Goal: Task Accomplishment & Management: Use online tool/utility

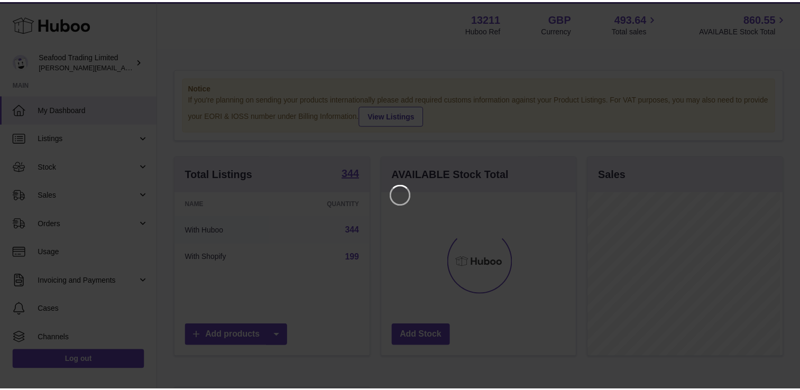
scroll to position [165, 197]
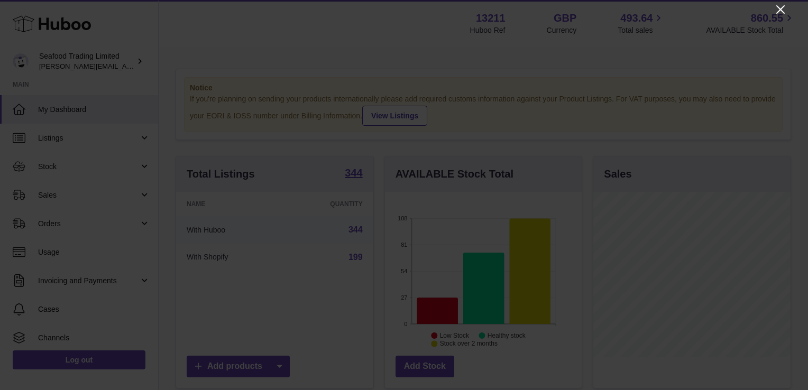
click at [787, 12] on icon "Close" at bounding box center [780, 9] width 13 height 13
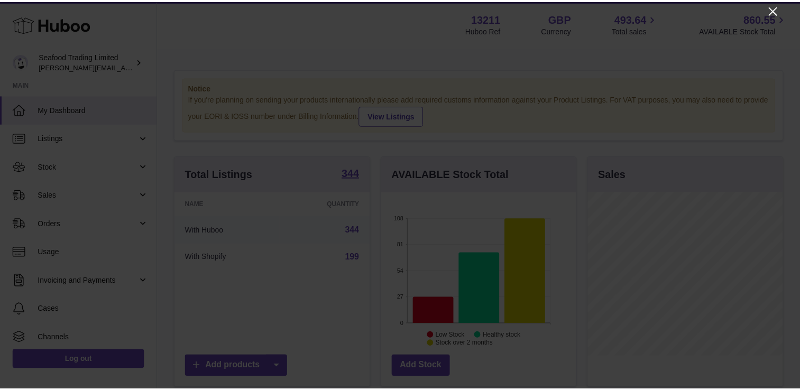
scroll to position [528829, 528800]
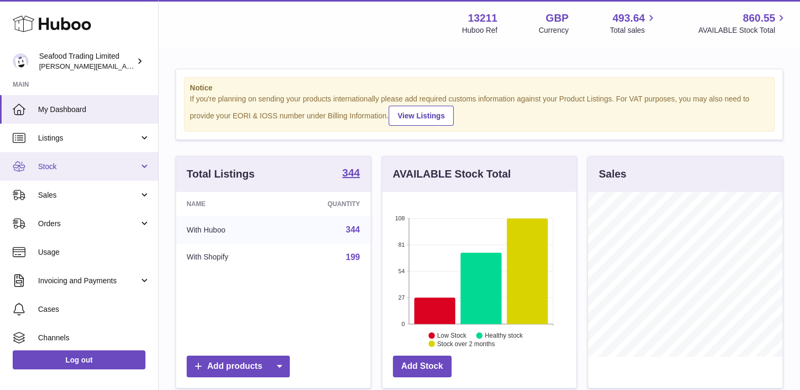
click at [78, 164] on span "Stock" at bounding box center [88, 167] width 101 height 10
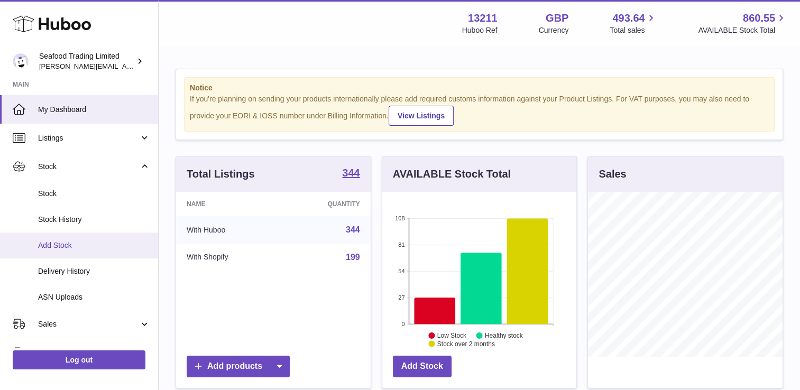
click at [58, 248] on span "Add Stock" at bounding box center [94, 246] width 112 height 10
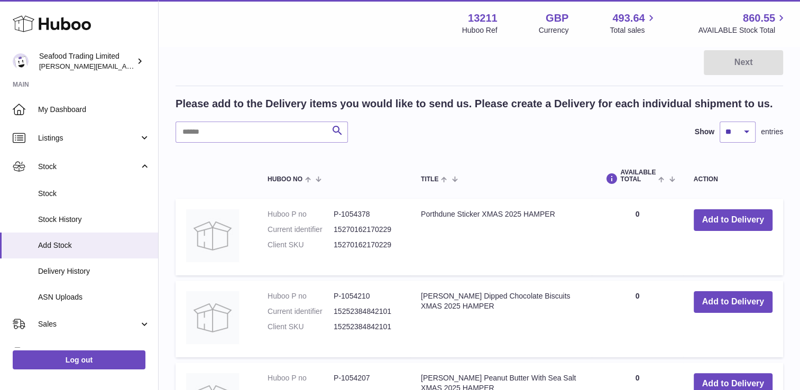
scroll to position [53, 0]
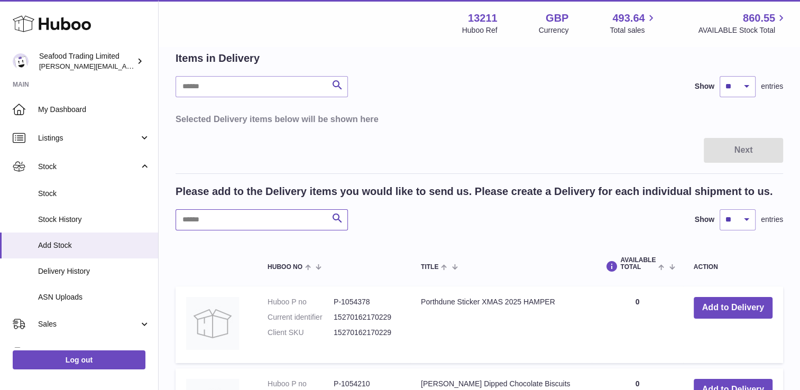
click at [212, 230] on input "text" at bounding box center [262, 219] width 172 height 21
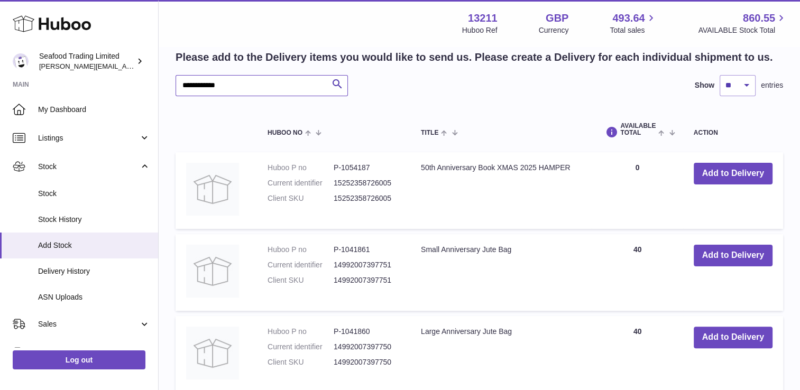
scroll to position [156, 0]
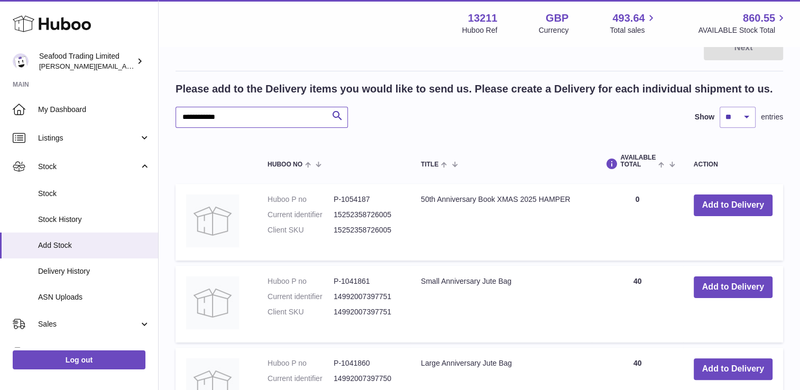
drag, startPoint x: 234, startPoint y: 117, endPoint x: 156, endPoint y: 115, distance: 77.8
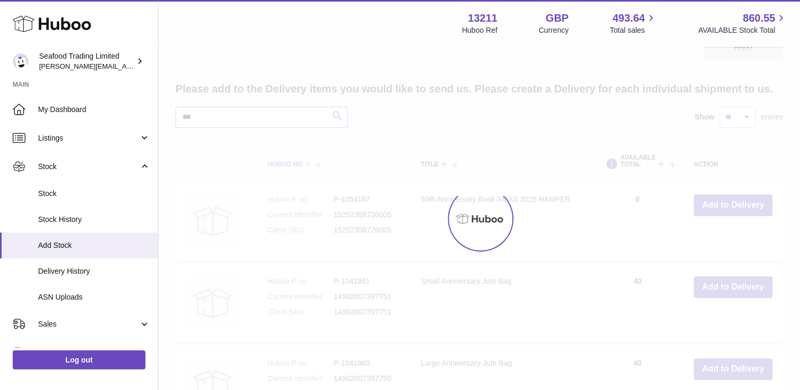
scroll to position [138, 0]
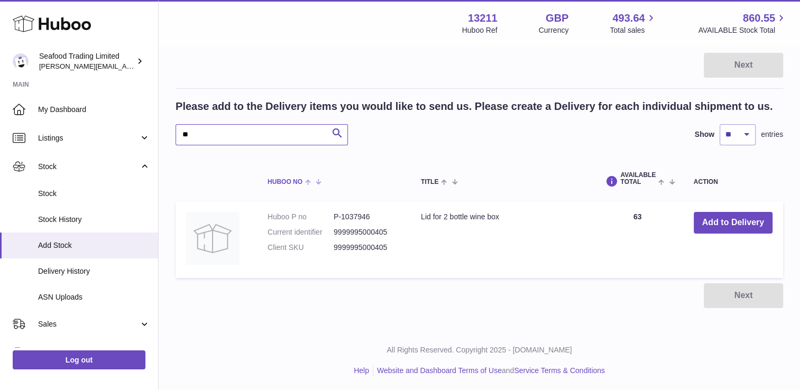
type input "*"
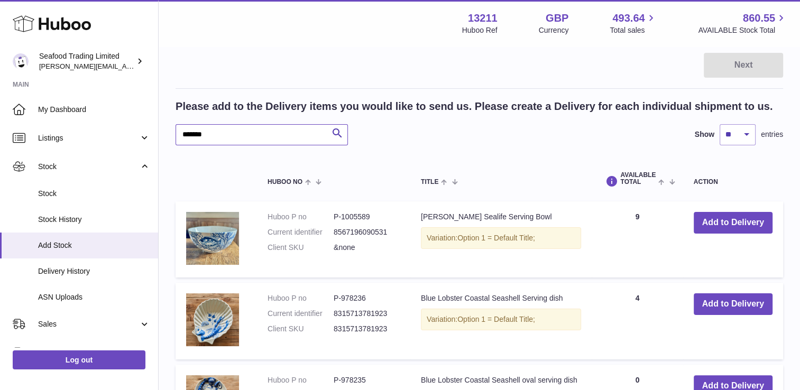
scroll to position [156, 0]
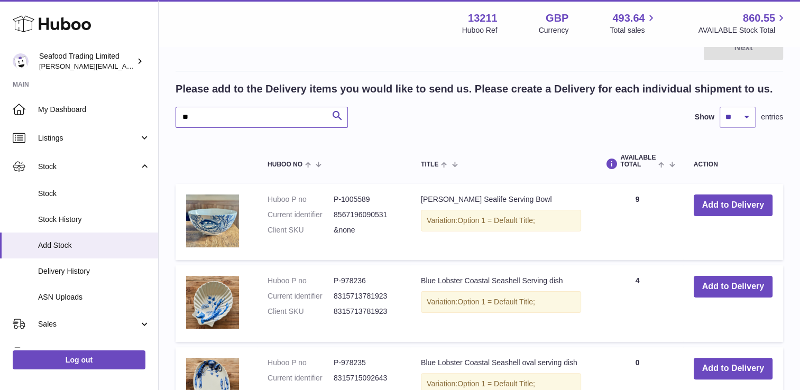
type input "*"
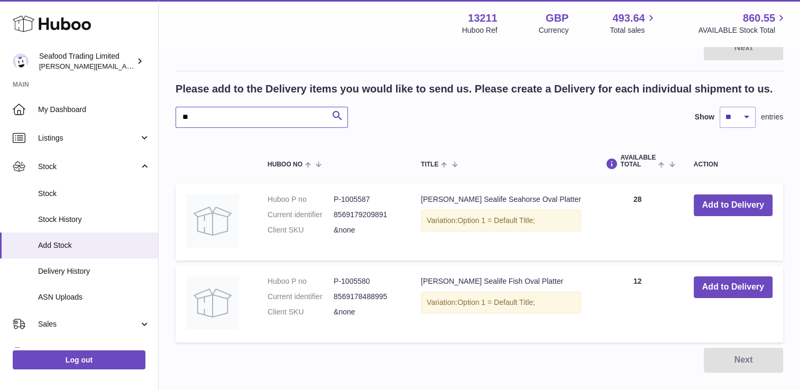
type input "*"
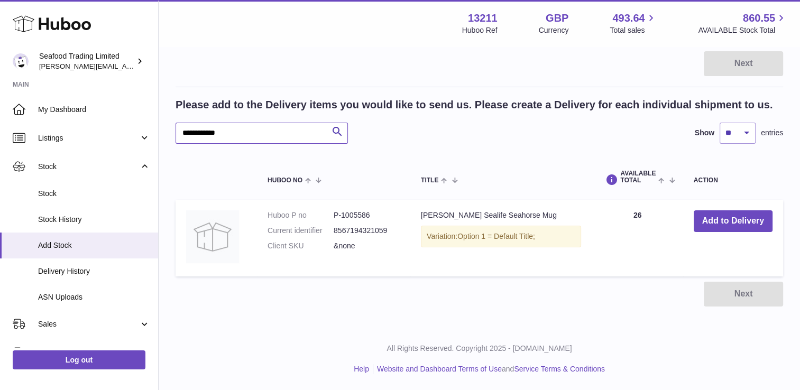
scroll to position [138, 0]
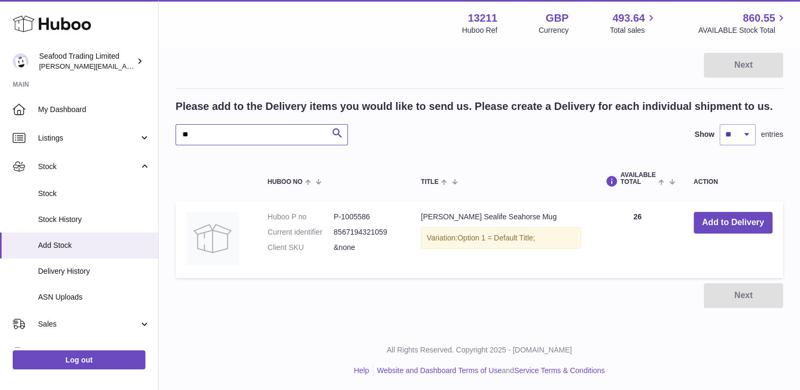
type input "*"
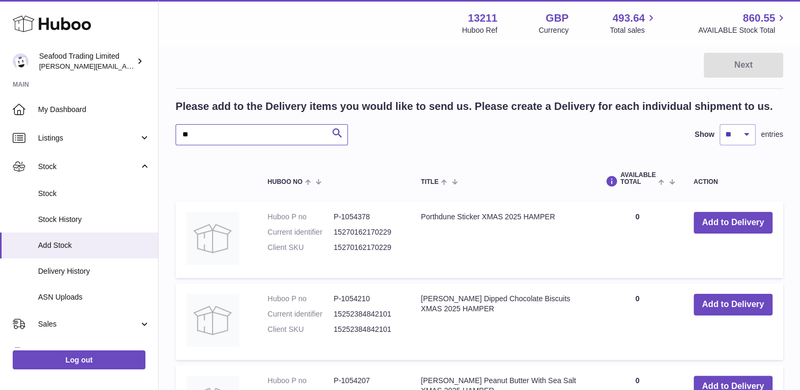
scroll to position [156, 0]
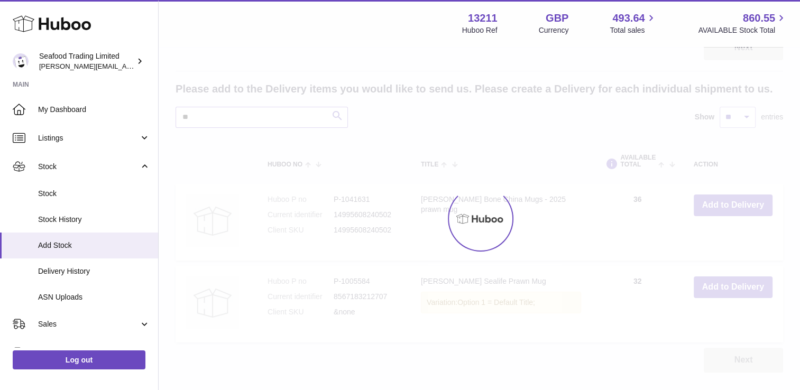
type input "*"
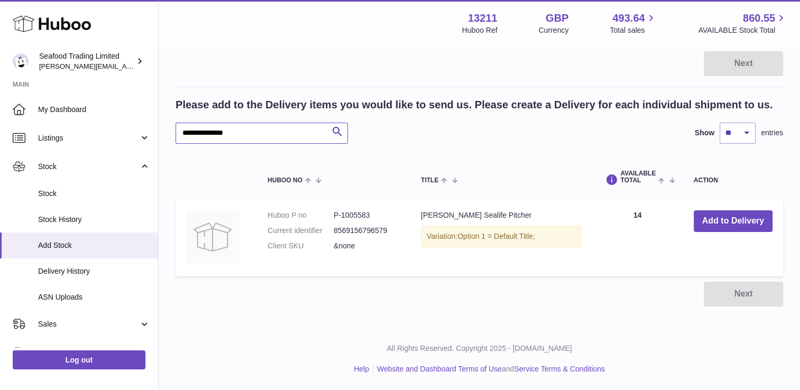
scroll to position [138, 0]
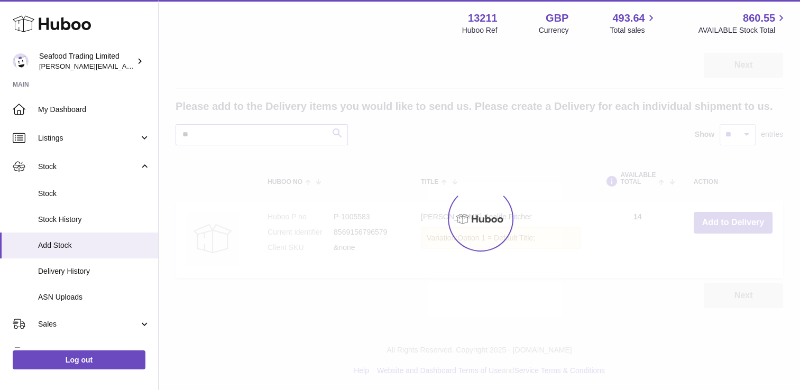
type input "*"
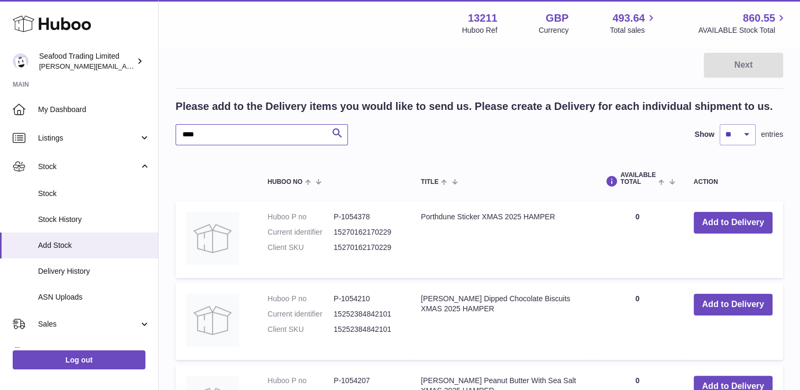
scroll to position [156, 0]
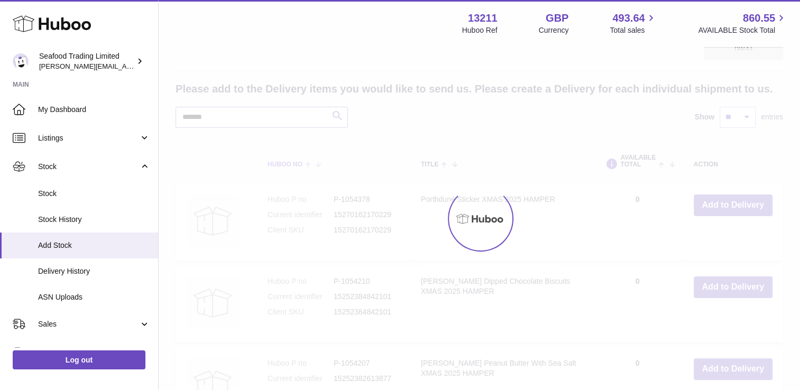
scroll to position [138, 0]
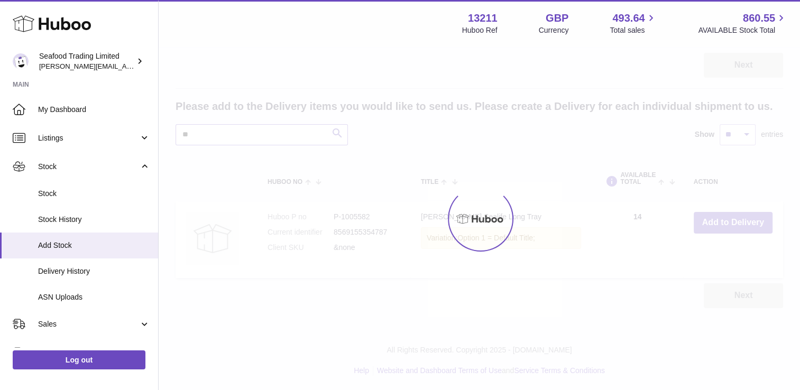
type input "*"
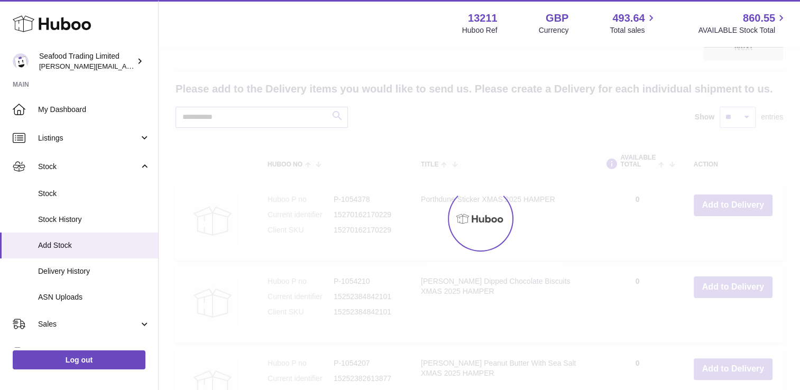
scroll to position [138, 0]
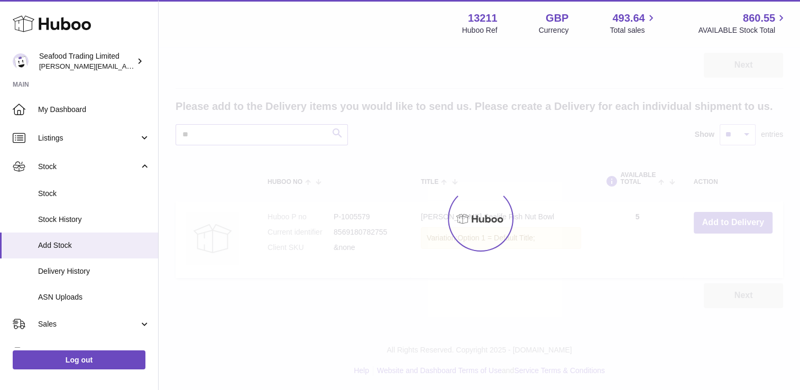
type input "*"
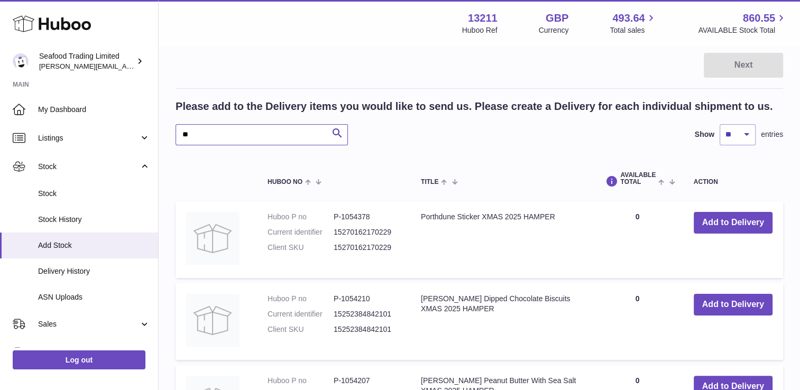
scroll to position [156, 0]
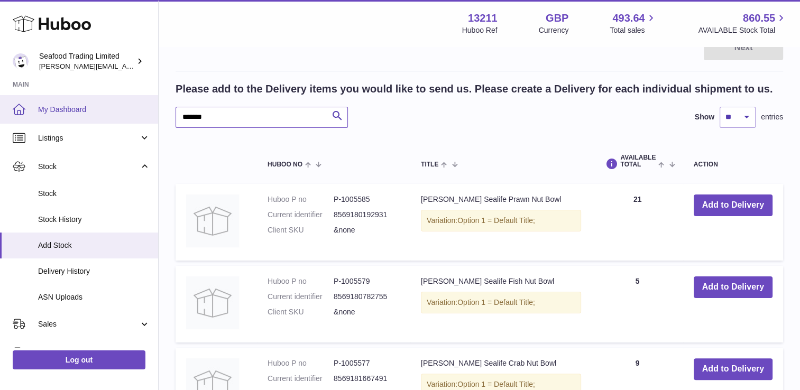
drag, startPoint x: 222, startPoint y: 111, endPoint x: 130, endPoint y: 111, distance: 92.0
click at [129, 111] on div "Huboo Seafood Trading Limited [EMAIL_ADDRESS][DOMAIN_NAME] Main My Dashboard Li…" at bounding box center [400, 191] width 800 height 694
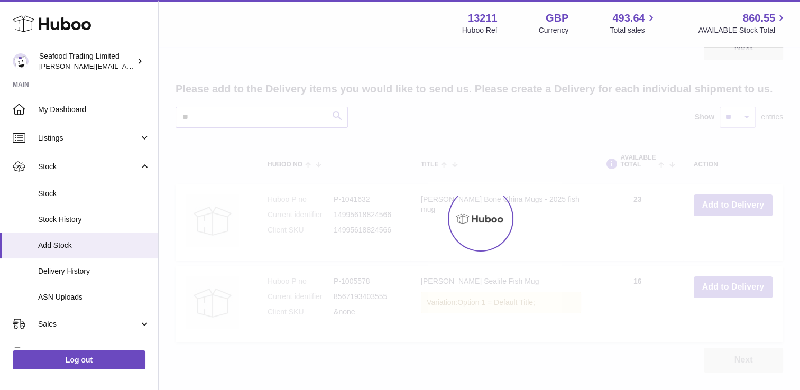
type input "*"
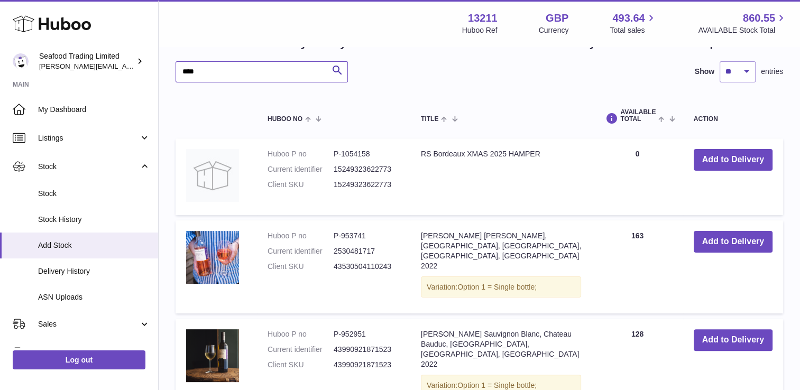
scroll to position [156, 0]
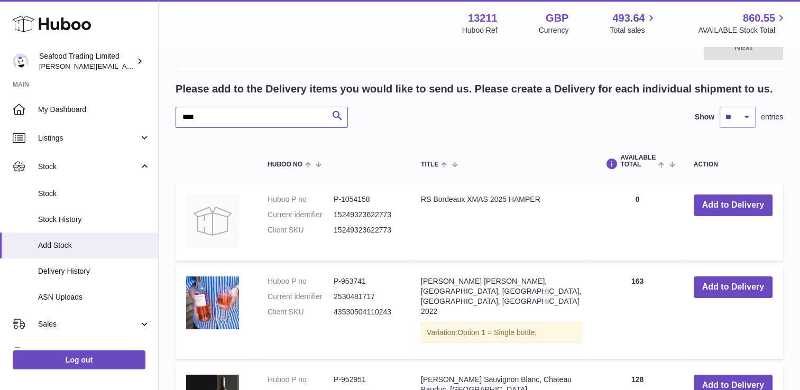
drag, startPoint x: 203, startPoint y: 110, endPoint x: 180, endPoint y: 108, distance: 22.8
click at [180, 108] on input "****" at bounding box center [262, 117] width 172 height 21
type input "**********"
